Goal: Task Accomplishment & Management: Use online tool/utility

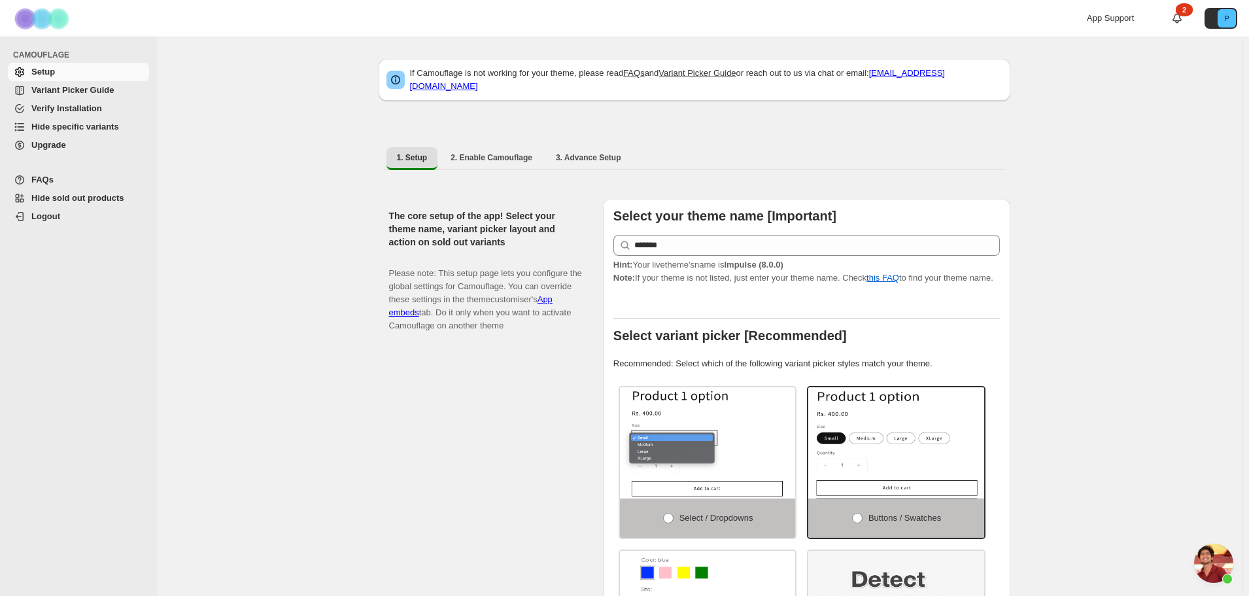
select select "******"
click at [564, 152] on span "3. Advance Setup" at bounding box center [588, 157] width 65 height 10
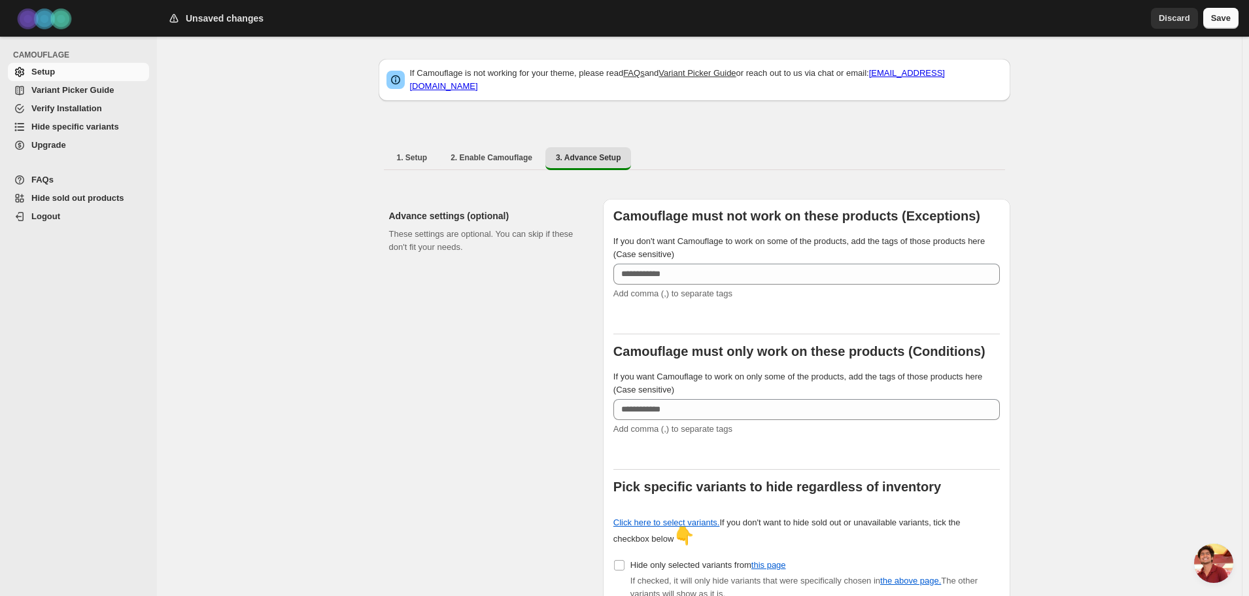
click at [1217, 23] on span "Save" at bounding box center [1221, 18] width 20 height 13
